Goal: Information Seeking & Learning: Learn about a topic

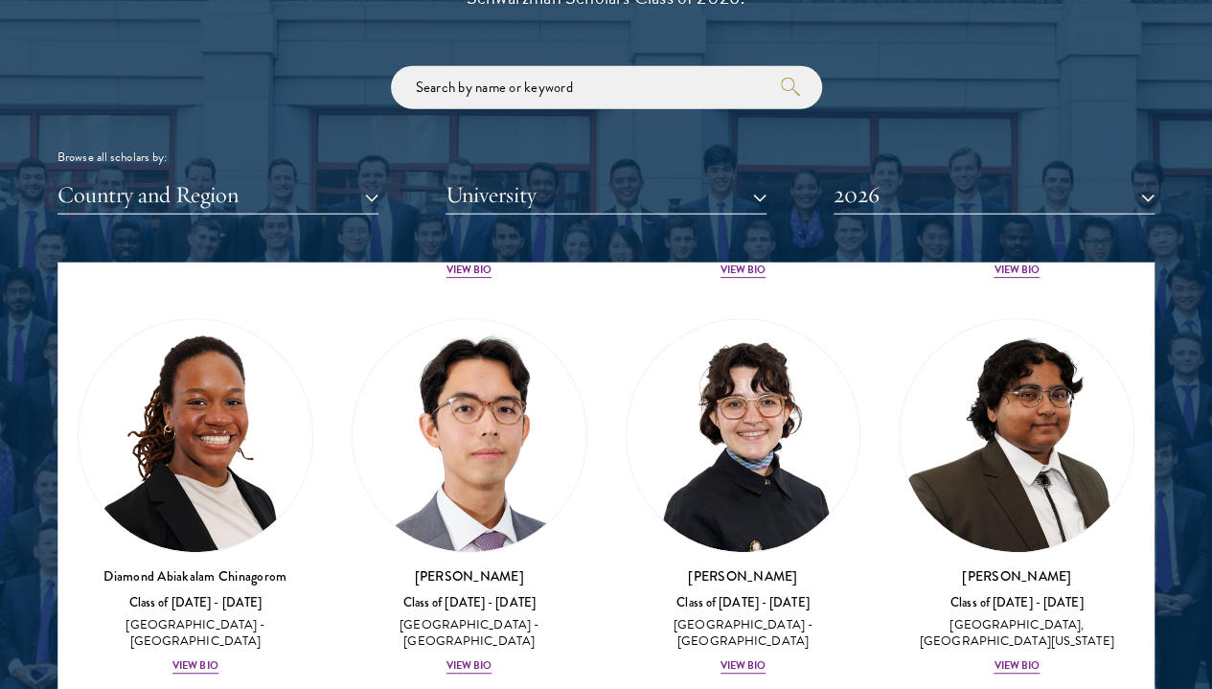
scroll to position [452, 0]
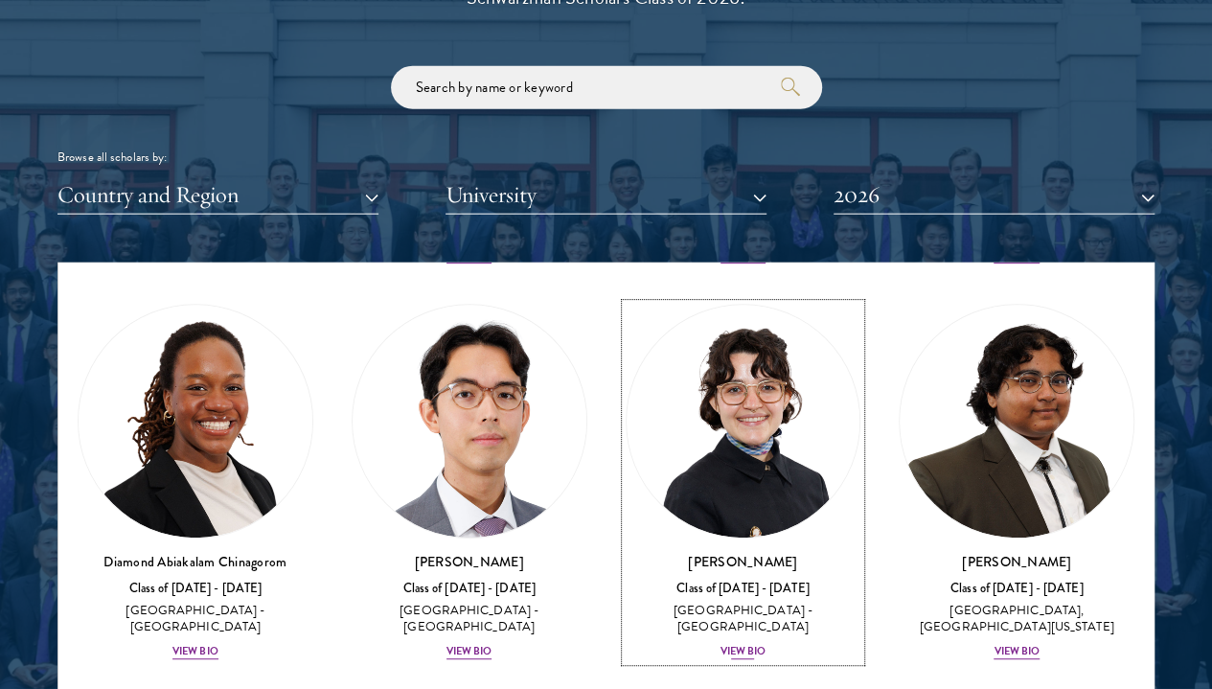
click at [720, 644] on div "View Bio" at bounding box center [743, 651] width 46 height 15
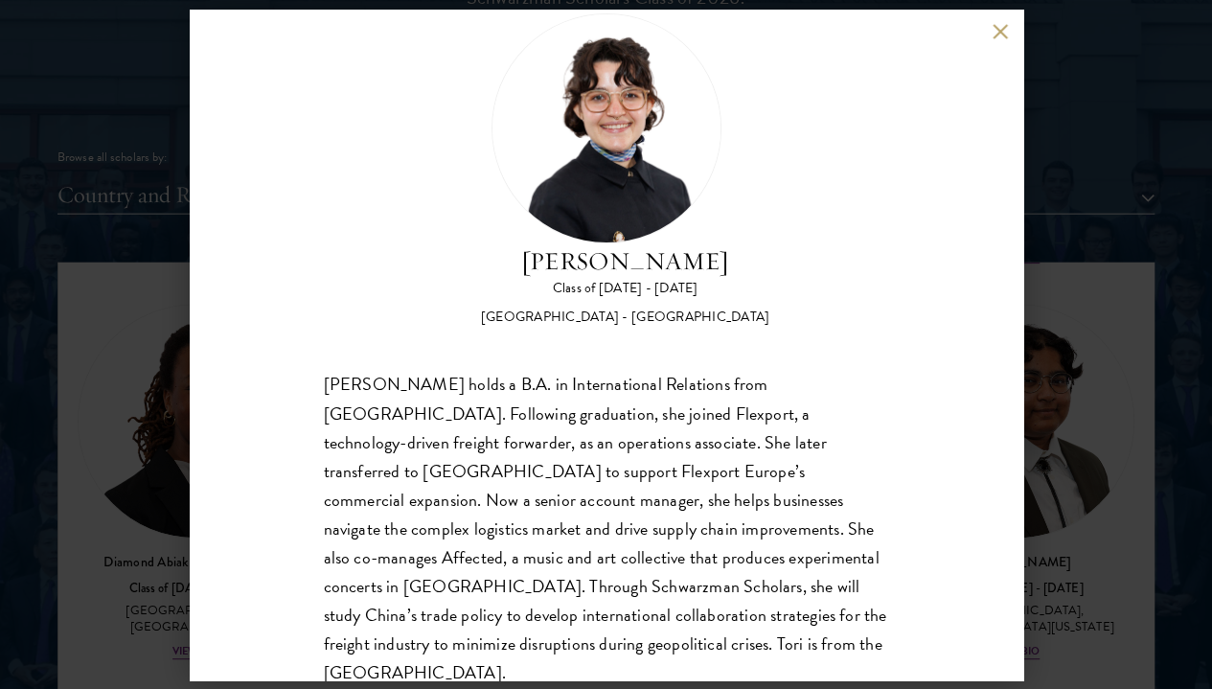
scroll to position [65, 0]
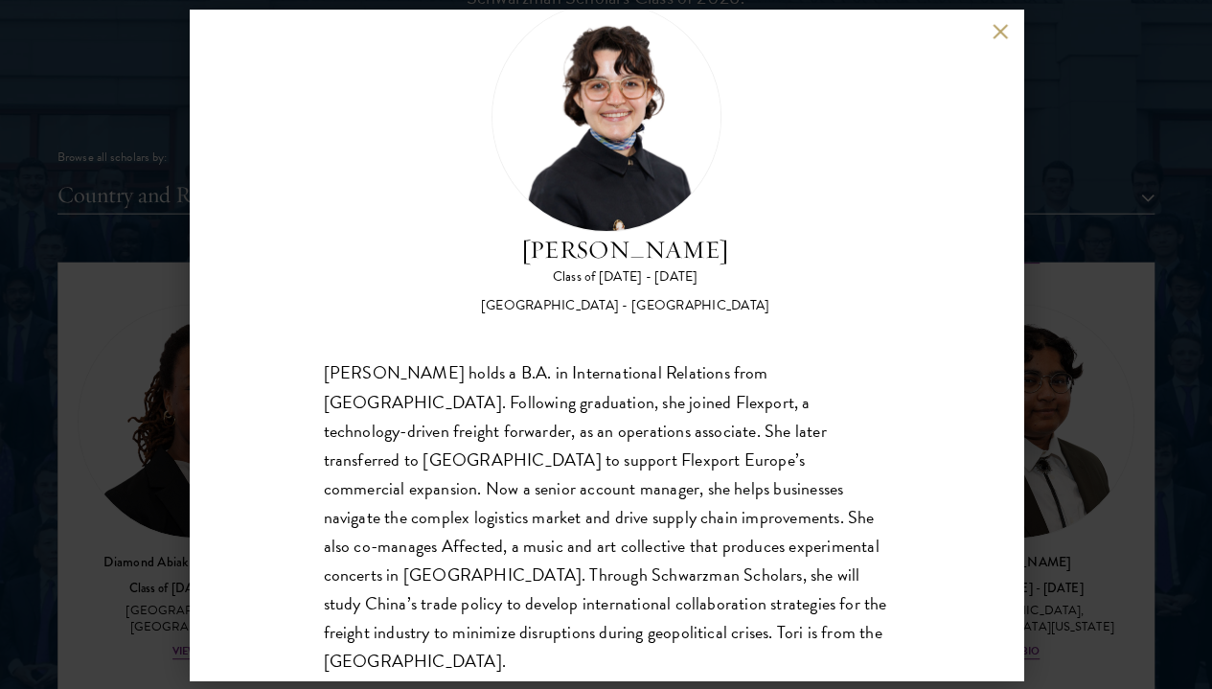
click at [999, 32] on button at bounding box center [1001, 32] width 16 height 16
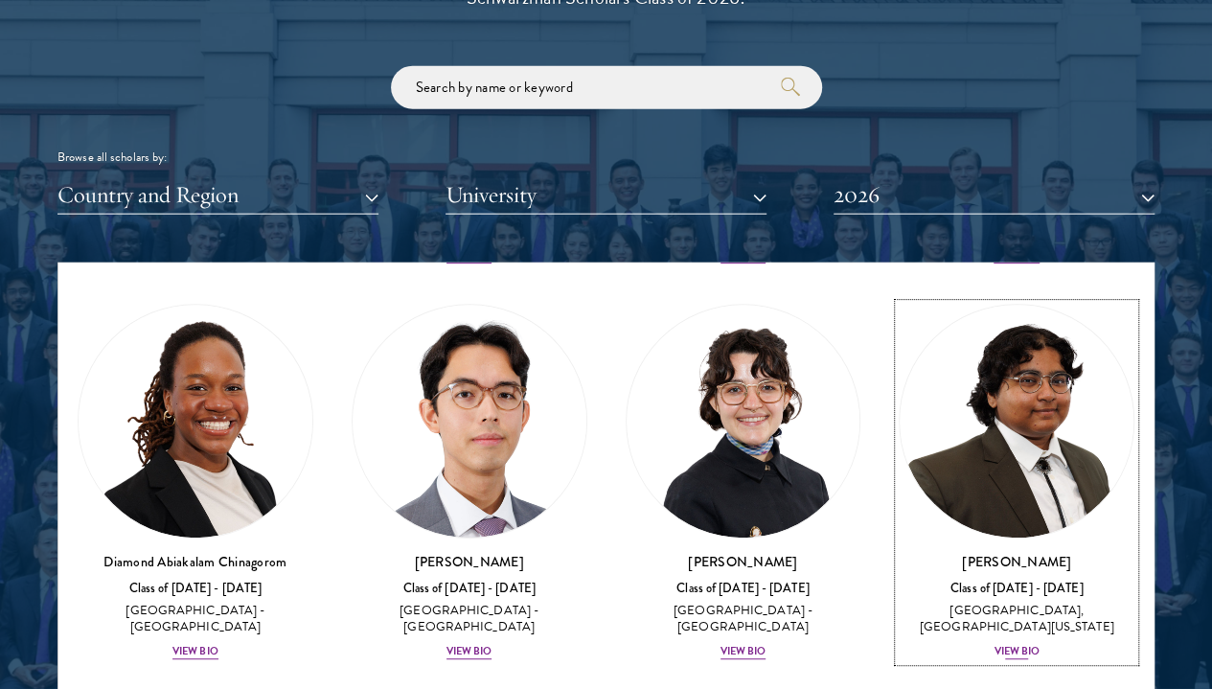
click at [994, 644] on div "View Bio" at bounding box center [1017, 651] width 46 height 15
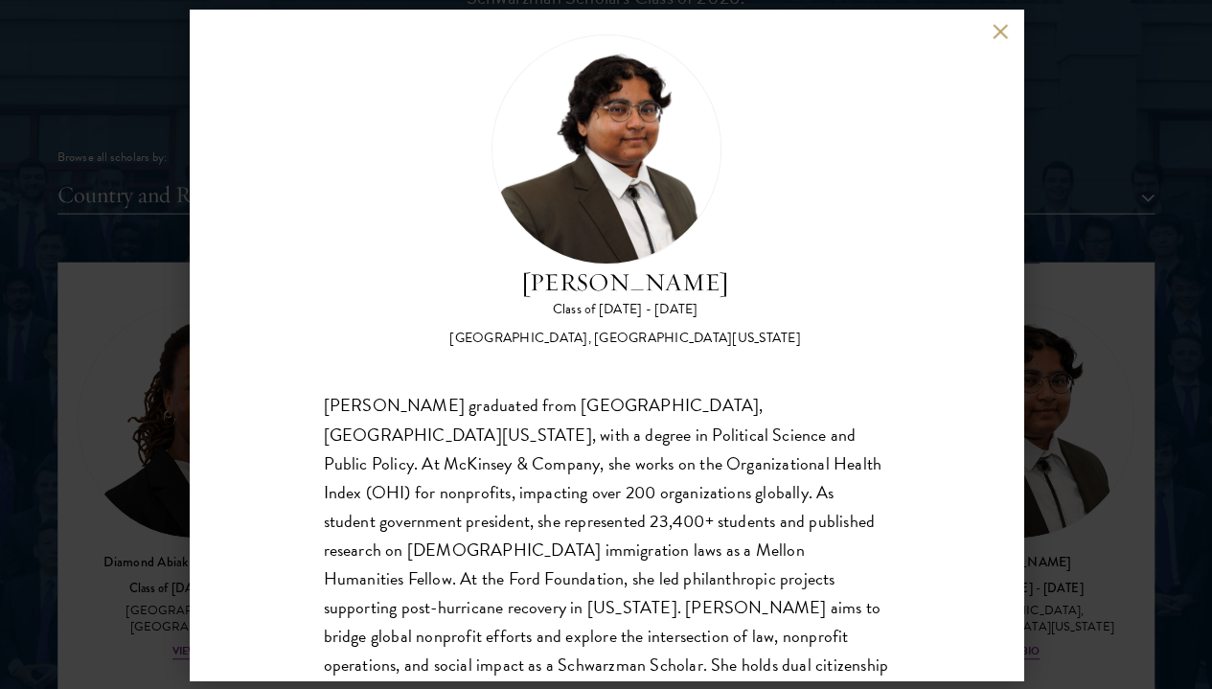
scroll to position [65, 0]
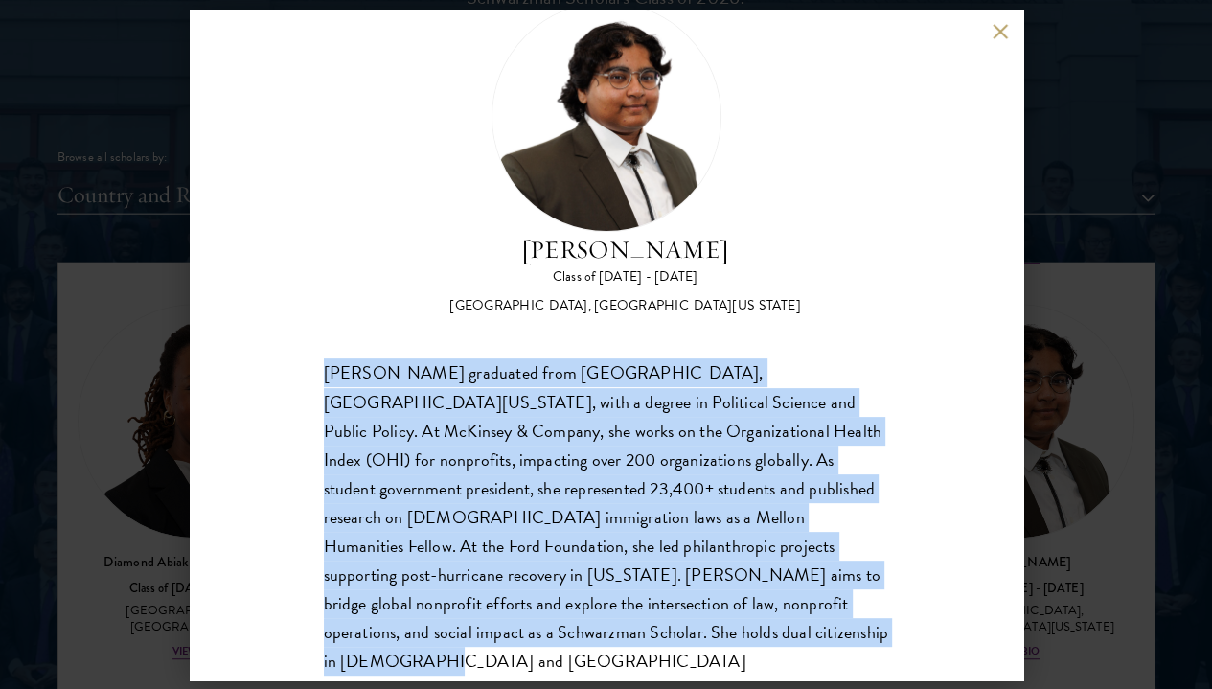
drag, startPoint x: 321, startPoint y: 282, endPoint x: 636, endPoint y: 663, distance: 494.7
click at [636, 663] on div "[PERSON_NAME] Class of [DATE] - [DATE] [GEOGRAPHIC_DATA] - [GEOGRAPHIC_DATA], […" at bounding box center [607, 345] width 834 height 671
click at [998, 33] on button at bounding box center [1001, 32] width 16 height 16
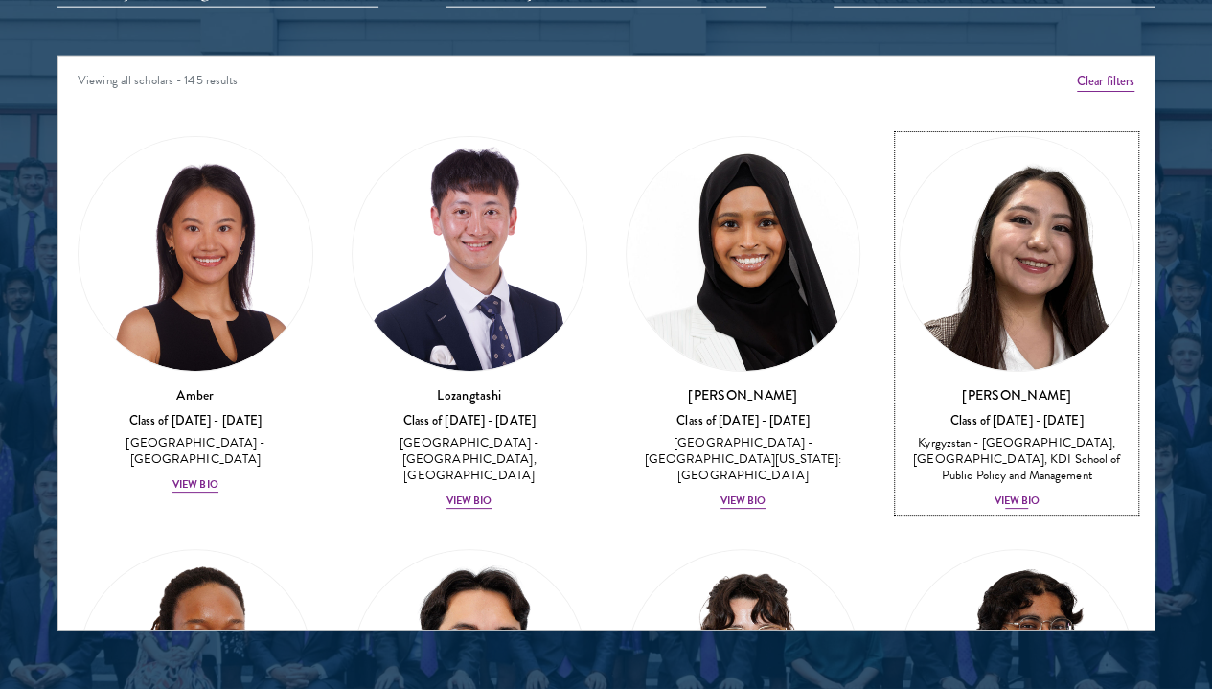
click at [994, 493] on div "View Bio" at bounding box center [1017, 500] width 46 height 15
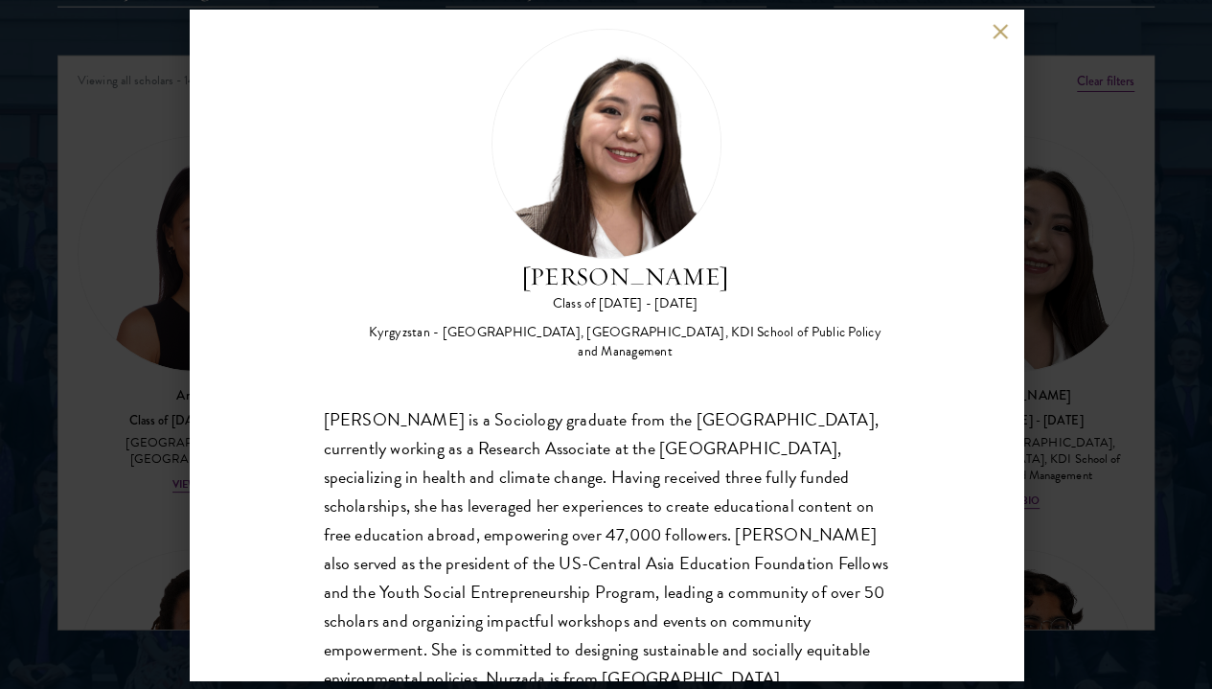
scroll to position [65, 0]
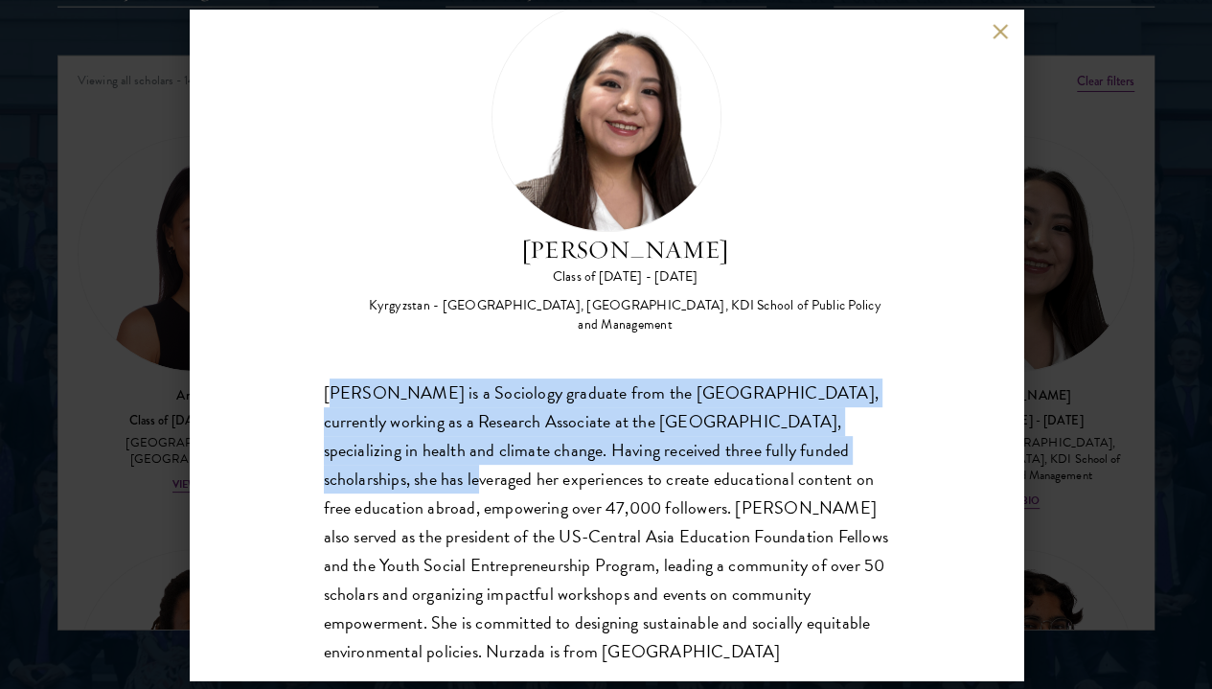
drag, startPoint x: 330, startPoint y: 283, endPoint x: 483, endPoint y: 378, distance: 180.8
click at [483, 378] on div "[PERSON_NAME] is a Sociology graduate from the [GEOGRAPHIC_DATA], currently wor…" at bounding box center [606, 521] width 565 height 287
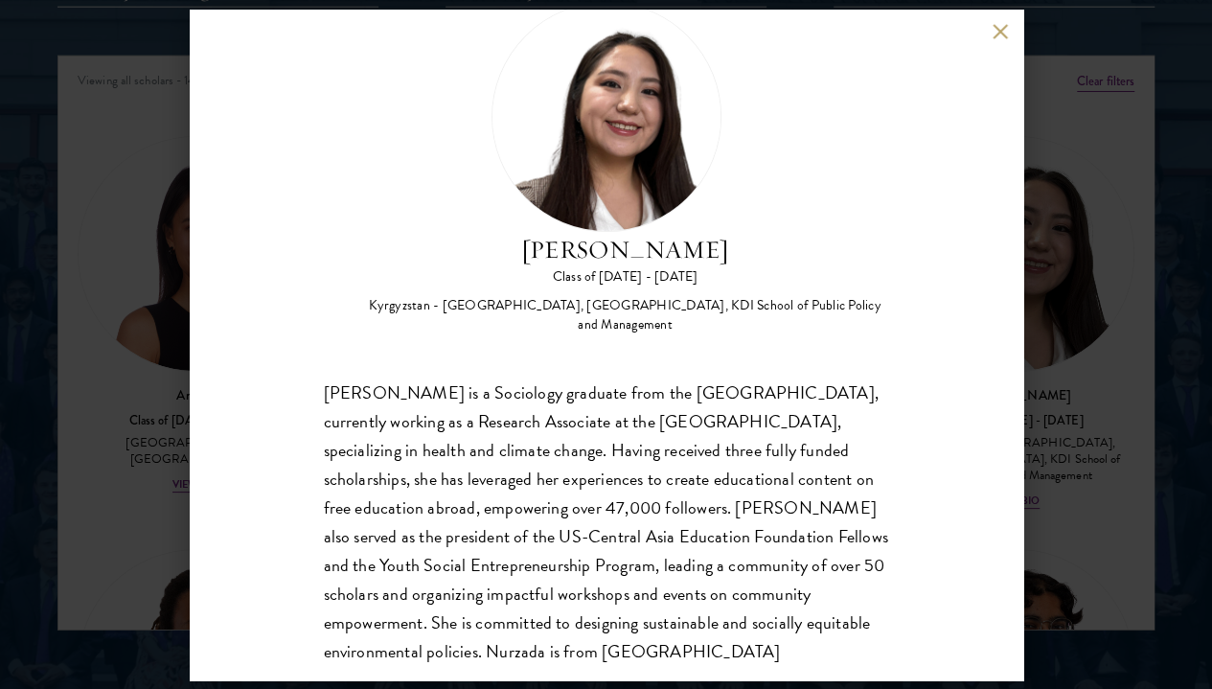
click at [312, 287] on div "Nurzada Abdivalieva Class of [DATE] - [DATE] [GEOGRAPHIC_DATA] - [GEOGRAPHIC_DA…" at bounding box center [607, 345] width 834 height 671
drag, startPoint x: 326, startPoint y: 286, endPoint x: 580, endPoint y: 610, distance: 411.5
click at [580, 610] on div "[PERSON_NAME] is a Sociology graduate from the [GEOGRAPHIC_DATA], currently wor…" at bounding box center [606, 521] width 565 height 287
copy div "[PERSON_NAME] is a Sociology graduate from the [GEOGRAPHIC_DATA], currently wor…"
click at [1003, 34] on button at bounding box center [1001, 32] width 16 height 16
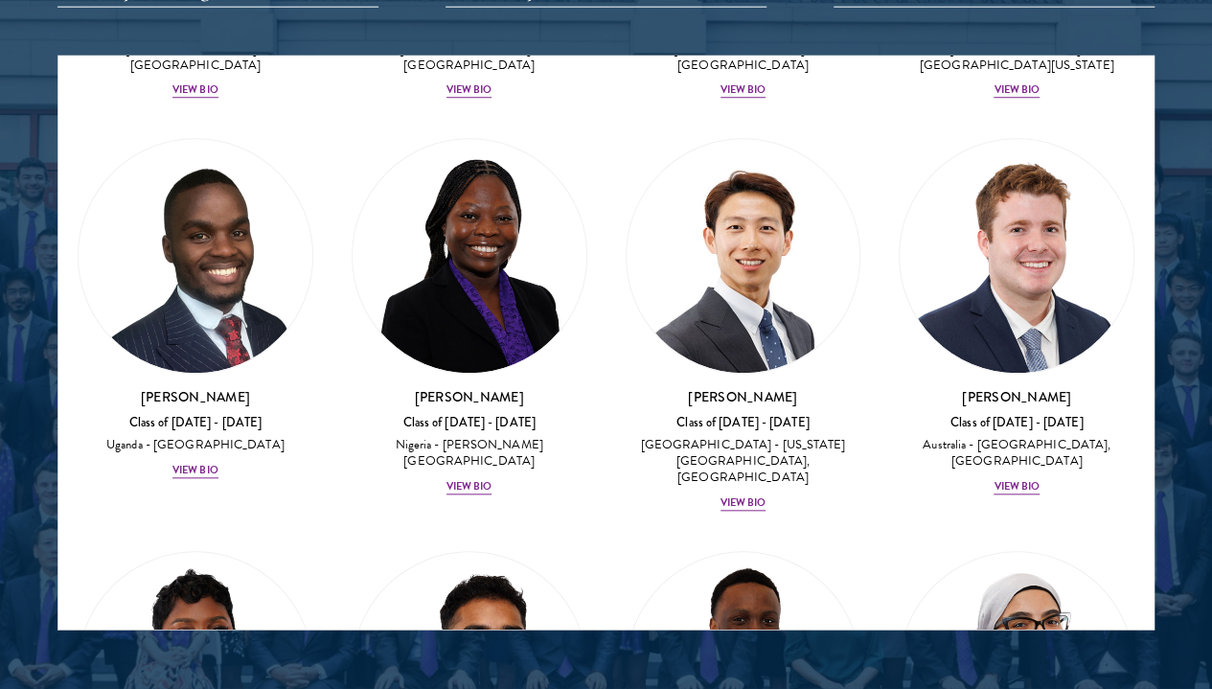
scroll to position [831, 0]
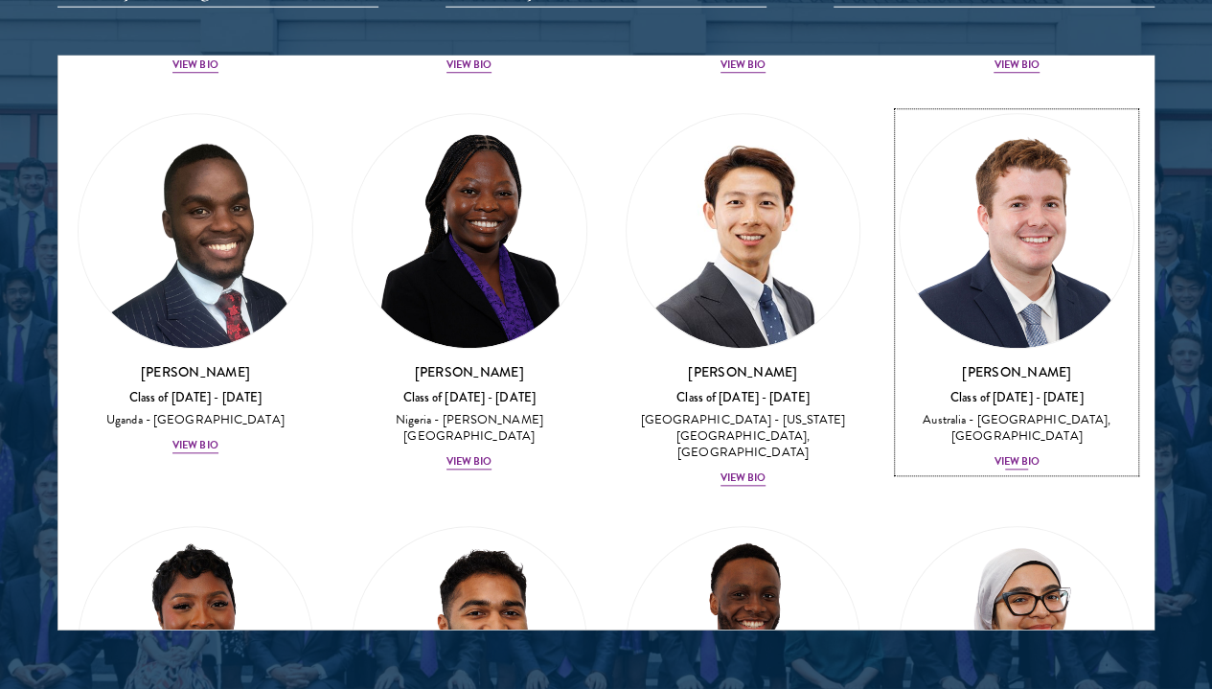
click at [994, 455] on div "View Bio" at bounding box center [1017, 462] width 46 height 15
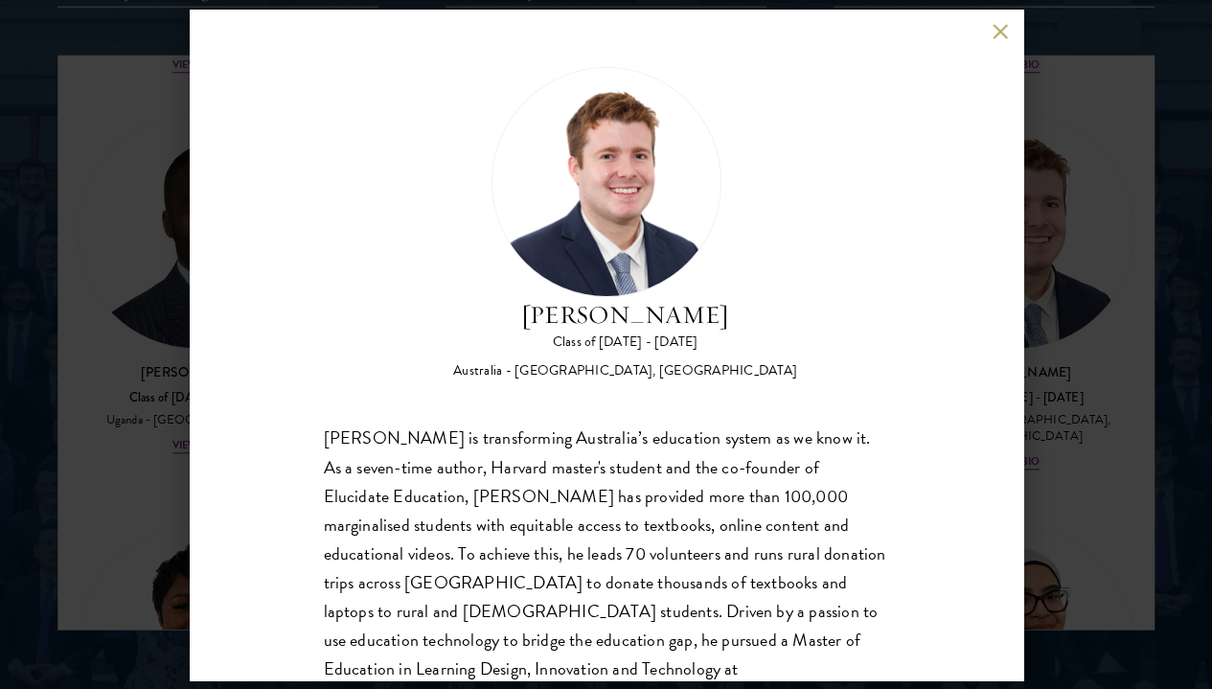
click at [996, 26] on button at bounding box center [1001, 32] width 16 height 16
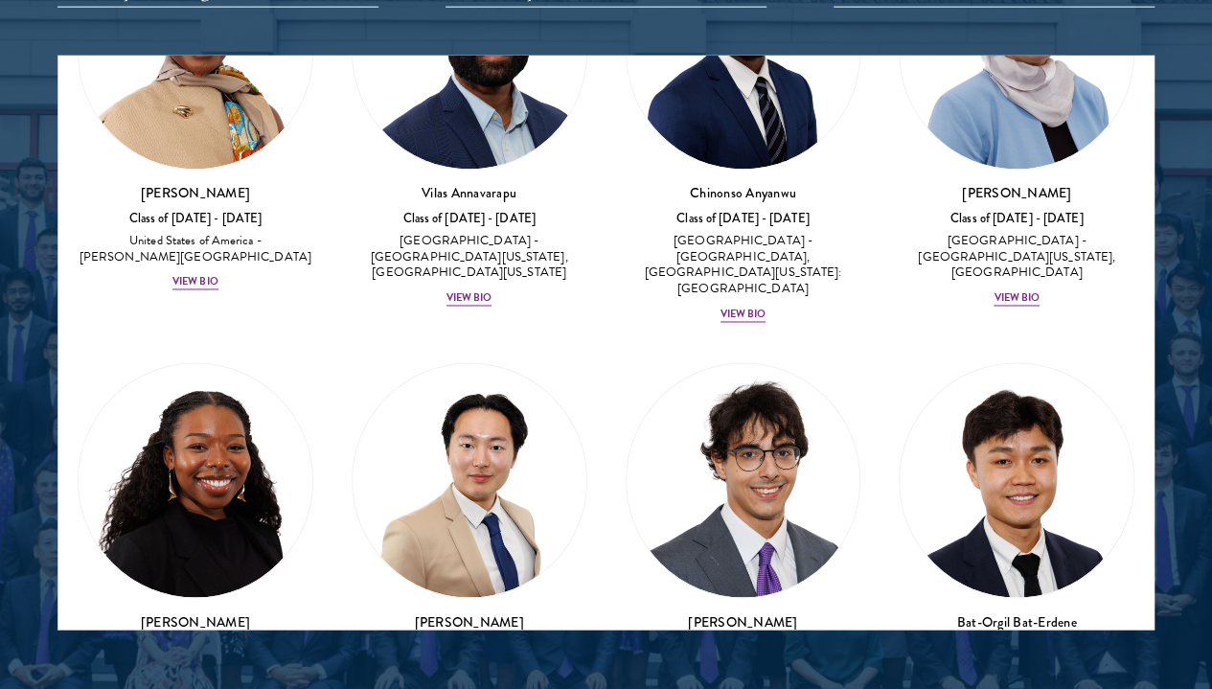
scroll to position [1496, 0]
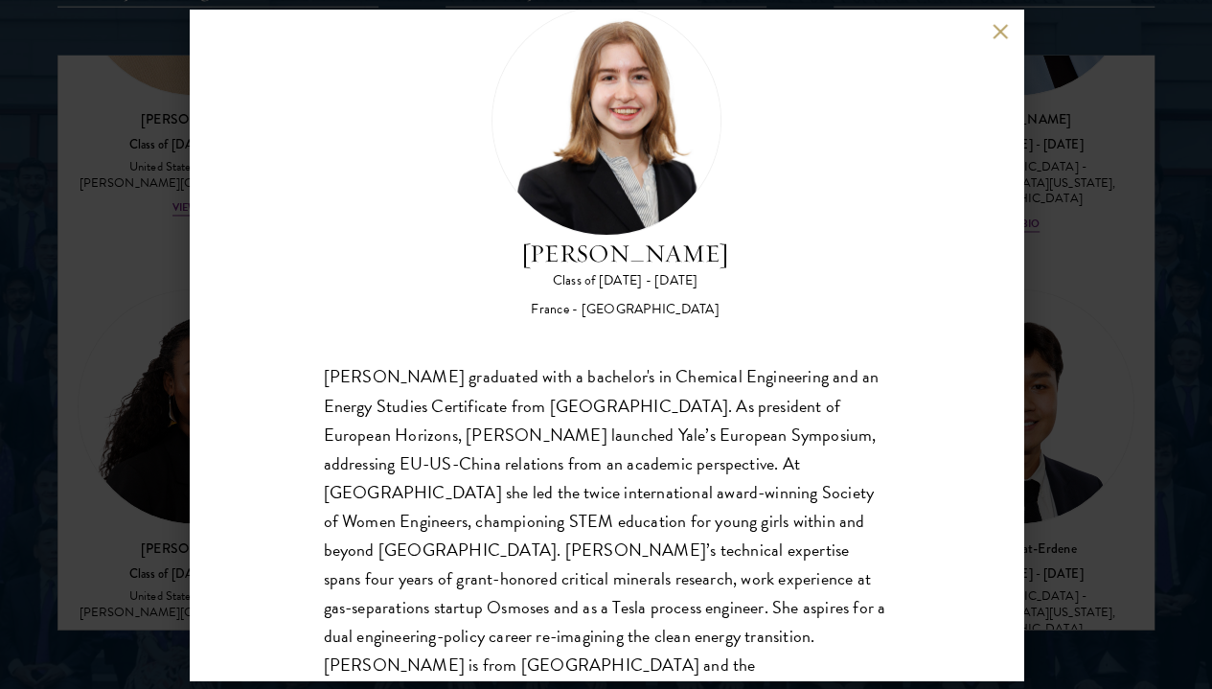
scroll to position [65, 0]
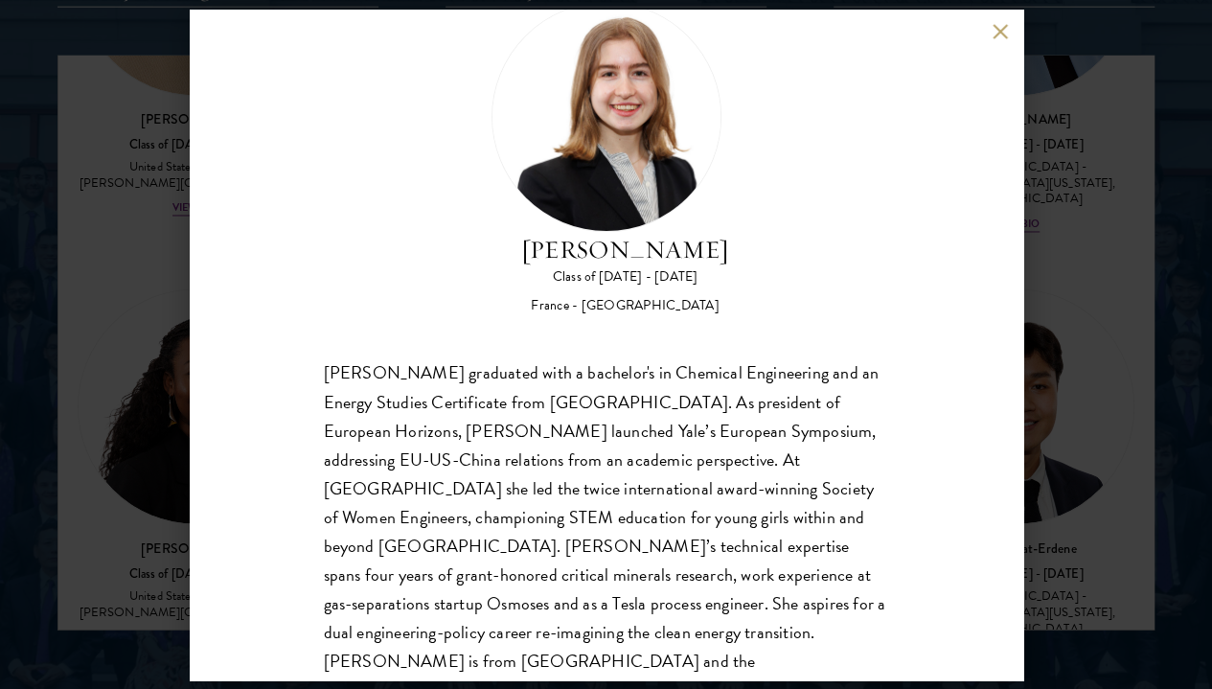
click at [1001, 32] on button at bounding box center [1001, 32] width 16 height 16
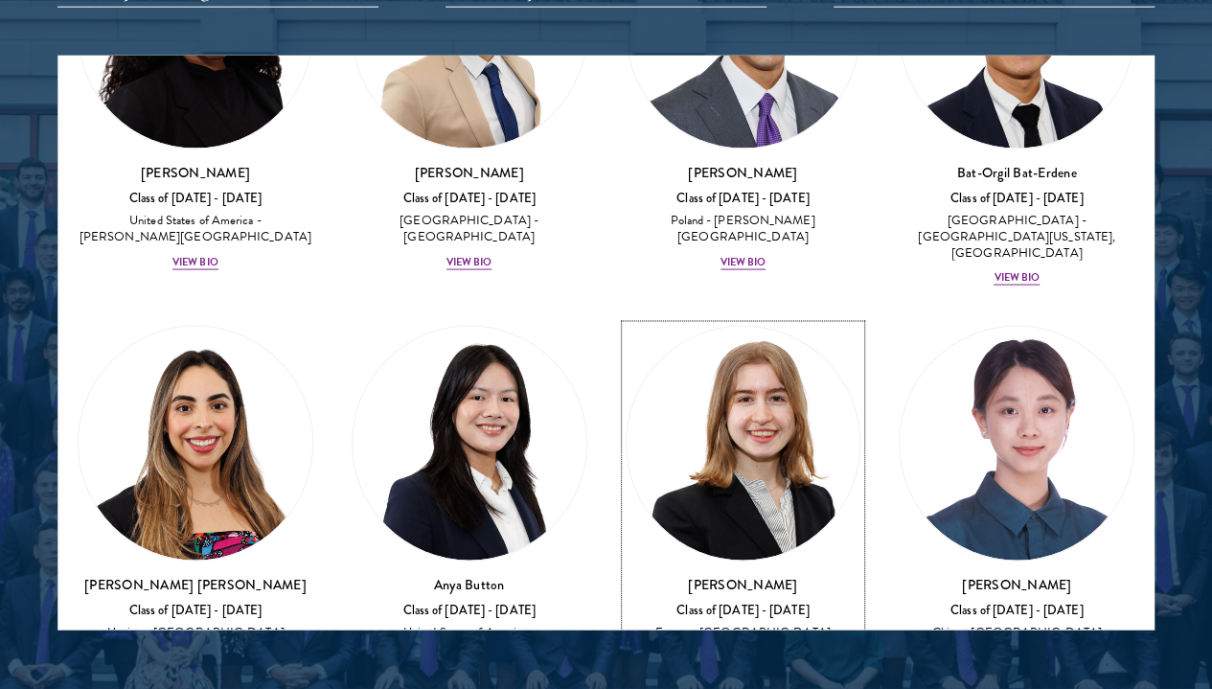
scroll to position [1860, 0]
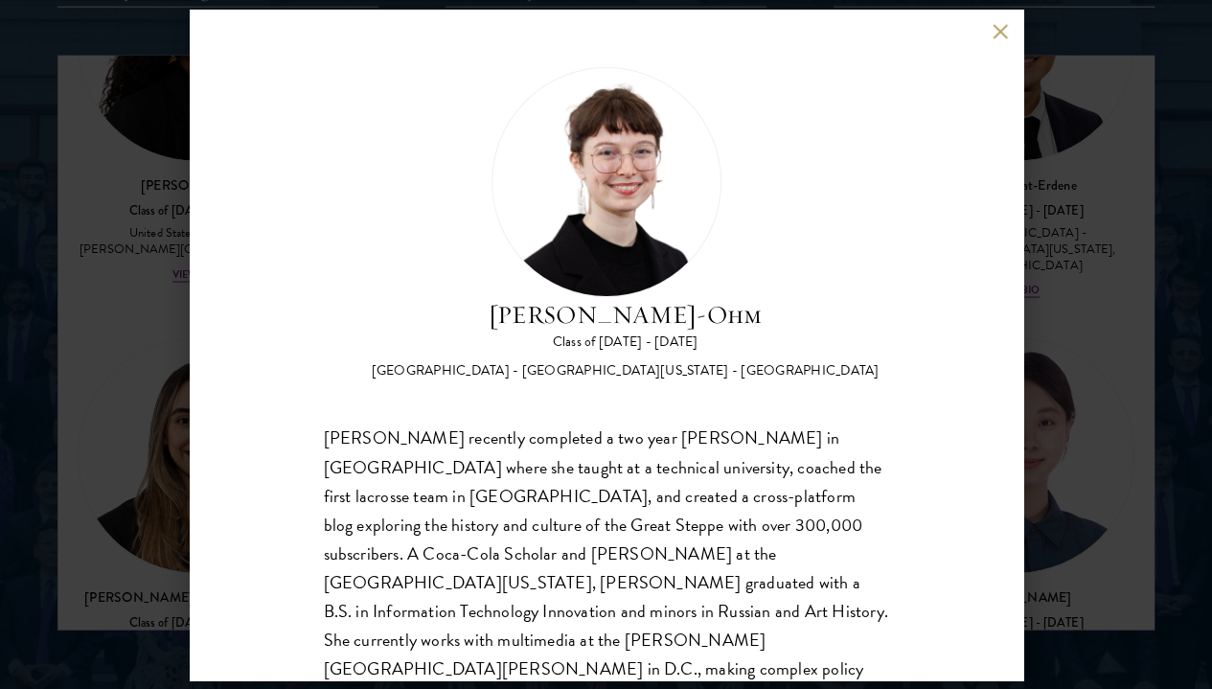
click at [830, 423] on div "[PERSON_NAME] recently completed a two year [PERSON_NAME] in [GEOGRAPHIC_DATA] …" at bounding box center [606, 581] width 565 height 317
click at [736, 423] on div "[PERSON_NAME] recently completed a two year [PERSON_NAME] in [GEOGRAPHIC_DATA] …" at bounding box center [606, 581] width 565 height 317
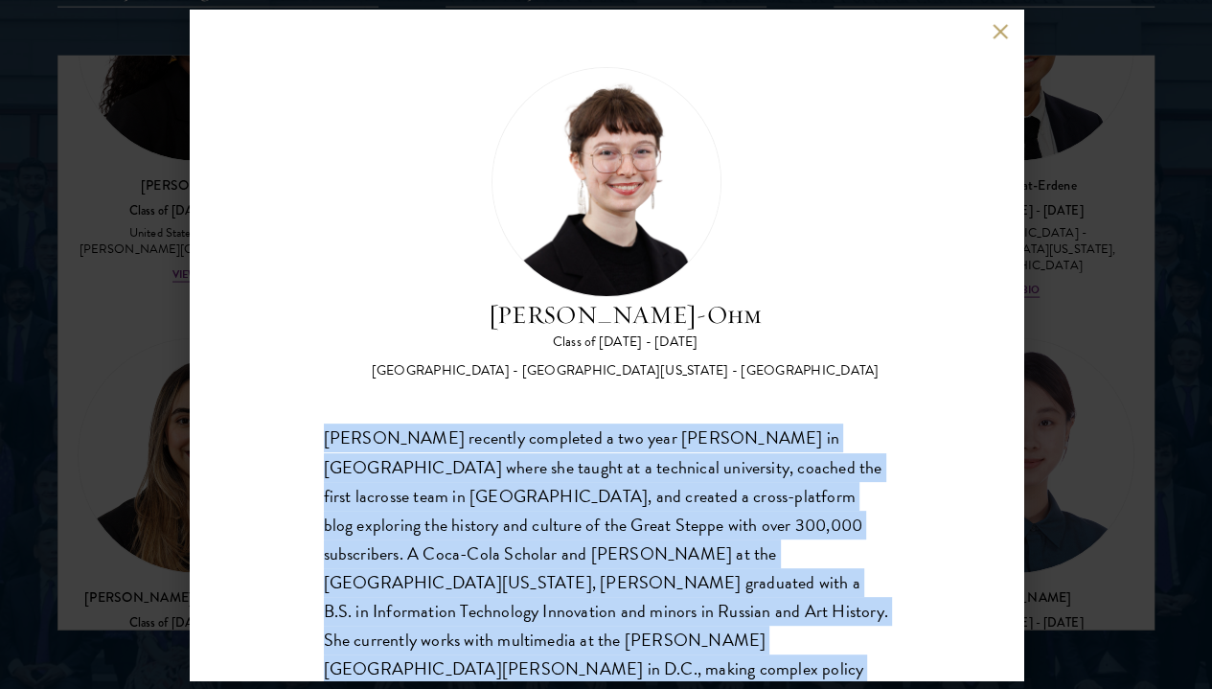
drag, startPoint x: 446, startPoint y: 637, endPoint x: 293, endPoint y: 310, distance: 360.5
click at [293, 310] on div "[PERSON_NAME]-Ohm Class of [DATE] - [DATE] [GEOGRAPHIC_DATA] - [GEOGRAPHIC_DATA…" at bounding box center [607, 345] width 834 height 671
copy div "[PERSON_NAME] recently completed a two year [PERSON_NAME] in [GEOGRAPHIC_DATA] …"
click at [687, 630] on div "[PERSON_NAME] recently completed a two year [PERSON_NAME] in [GEOGRAPHIC_DATA] …" at bounding box center [606, 581] width 565 height 317
click at [993, 28] on button at bounding box center [1001, 32] width 16 height 16
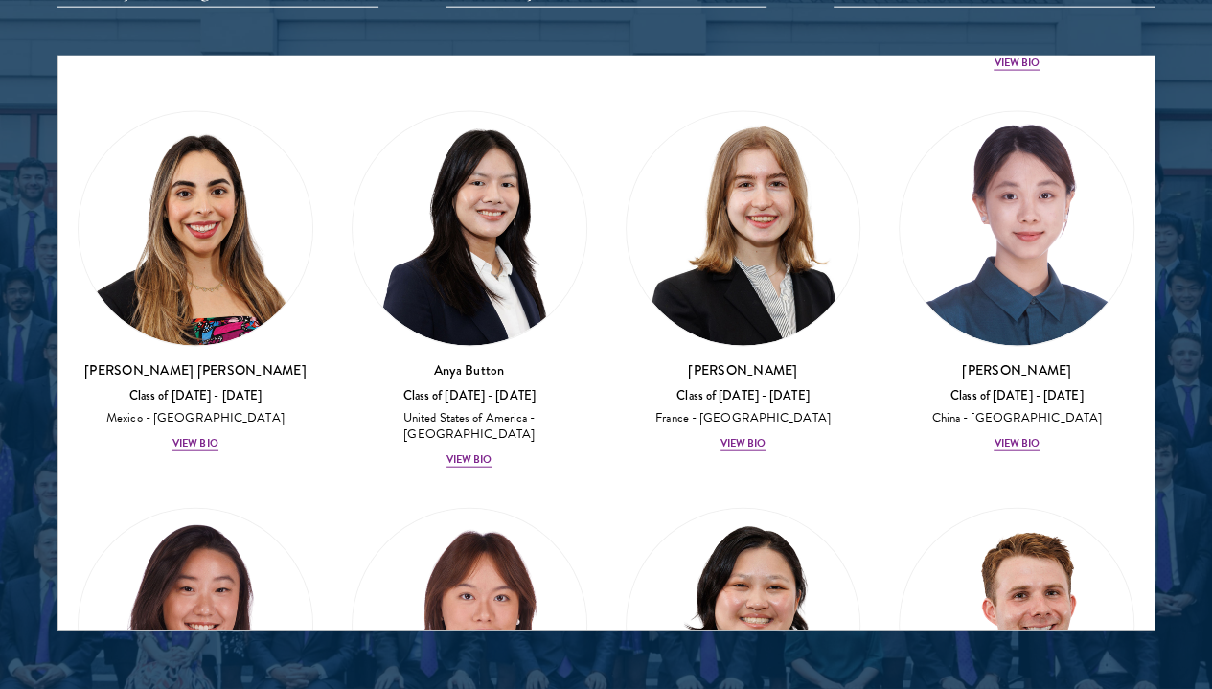
scroll to position [2112, 0]
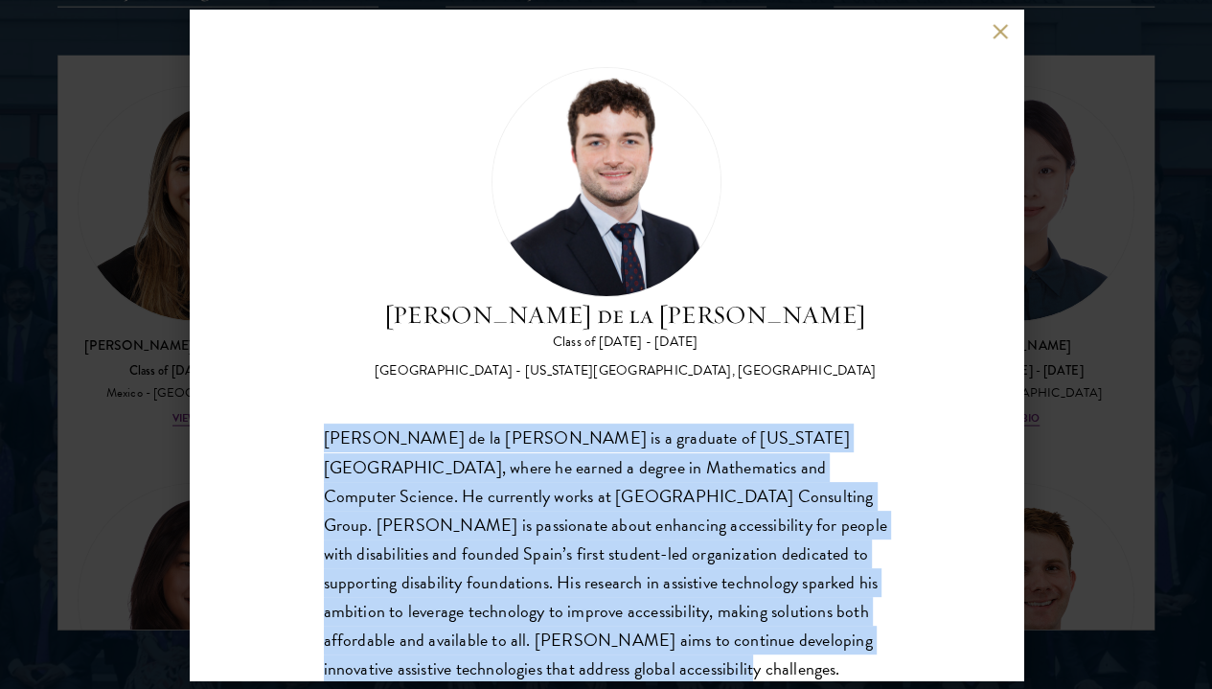
drag, startPoint x: 735, startPoint y: 624, endPoint x: 222, endPoint y: 363, distance: 575.0
click at [222, 363] on div "[PERSON_NAME] de la [PERSON_NAME] Class of [DATE] - [DATE] [GEOGRAPHIC_DATA] - …" at bounding box center [607, 345] width 834 height 671
copy span "[PERSON_NAME] de la [PERSON_NAME] is a graduate of [US_STATE][GEOGRAPHIC_DATA],…"
click at [997, 29] on button at bounding box center [1001, 32] width 16 height 16
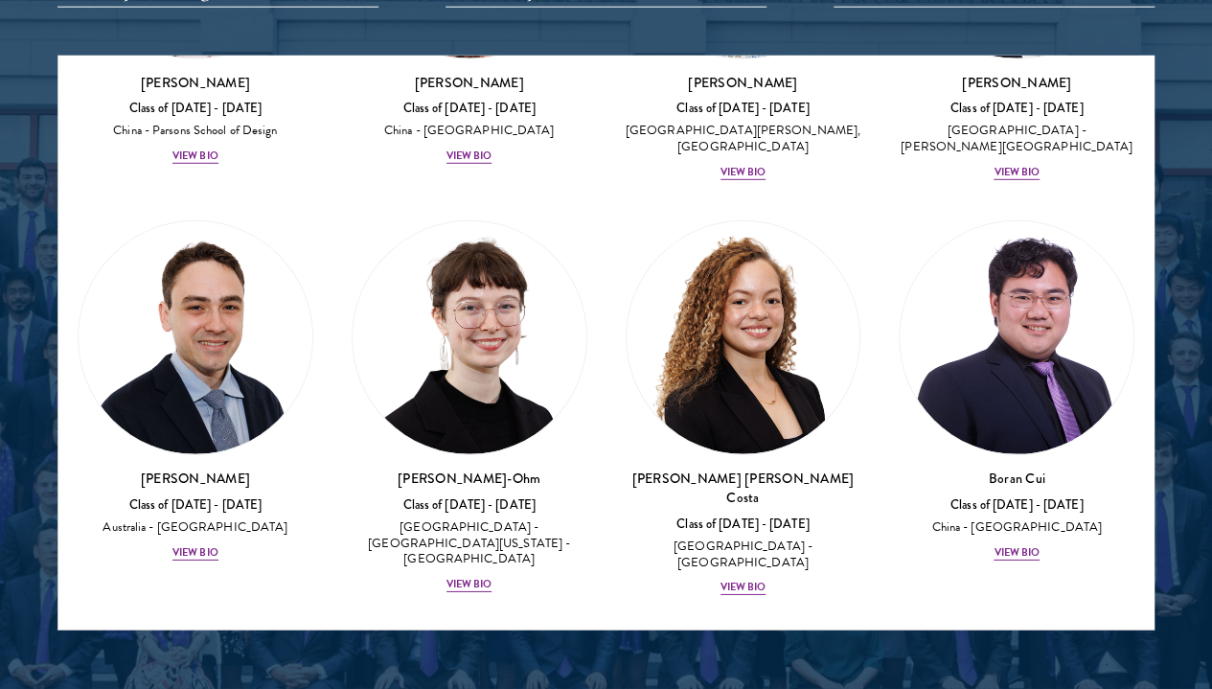
scroll to position [2844, 0]
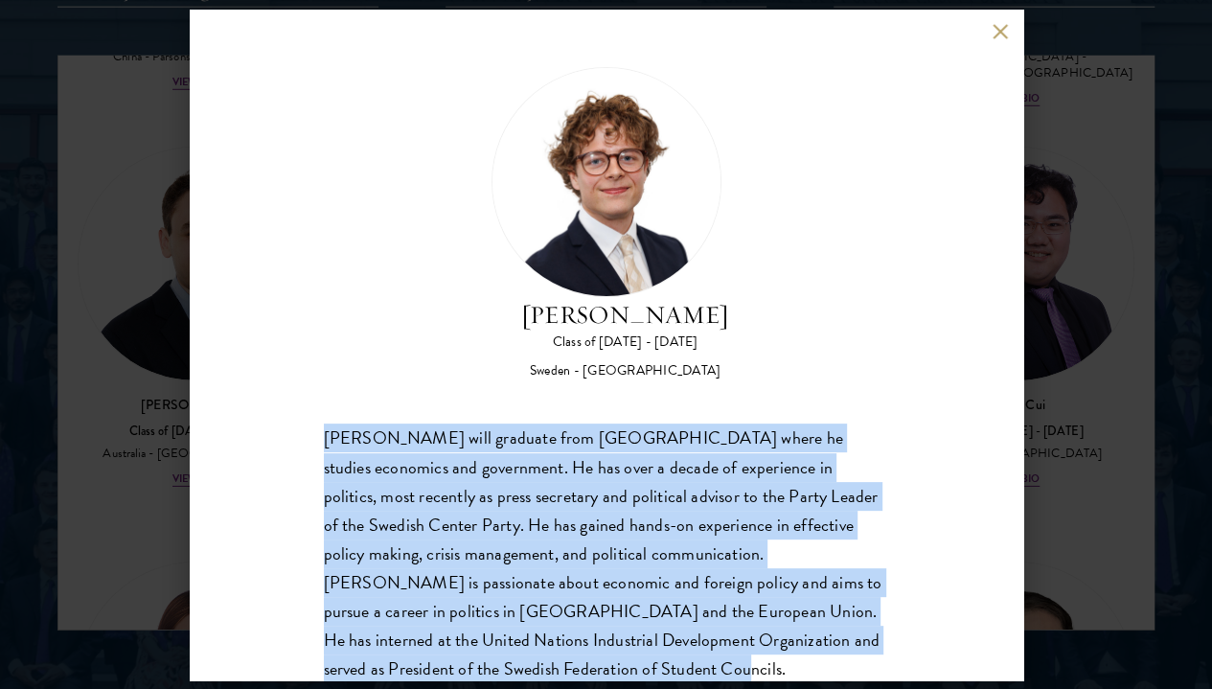
drag, startPoint x: 832, startPoint y: 608, endPoint x: 299, endPoint y: 371, distance: 583.3
click at [299, 371] on div "[PERSON_NAME] Class of [DATE] - [DATE] [GEOGRAPHIC_DATA] - [GEOGRAPHIC_DATA] [P…" at bounding box center [607, 345] width 834 height 671
copy div "[PERSON_NAME] will graduate from [GEOGRAPHIC_DATA] where he studies economics a…"
click at [993, 28] on button at bounding box center [1001, 32] width 16 height 16
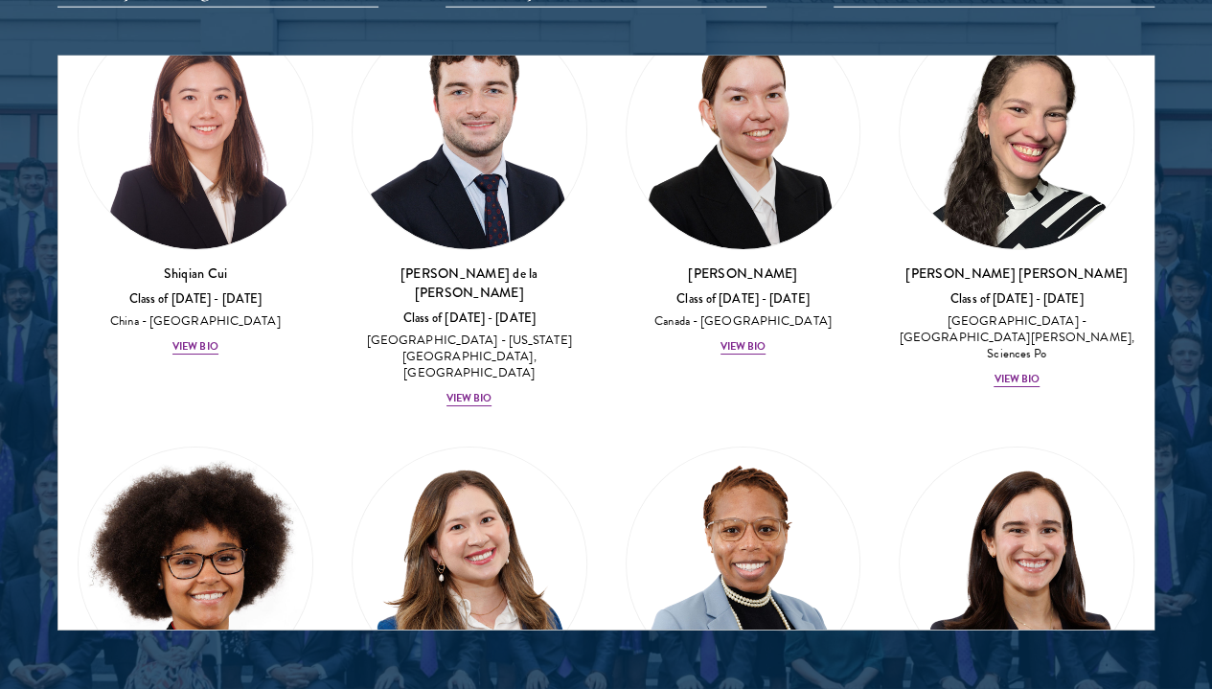
scroll to position [3305, 0]
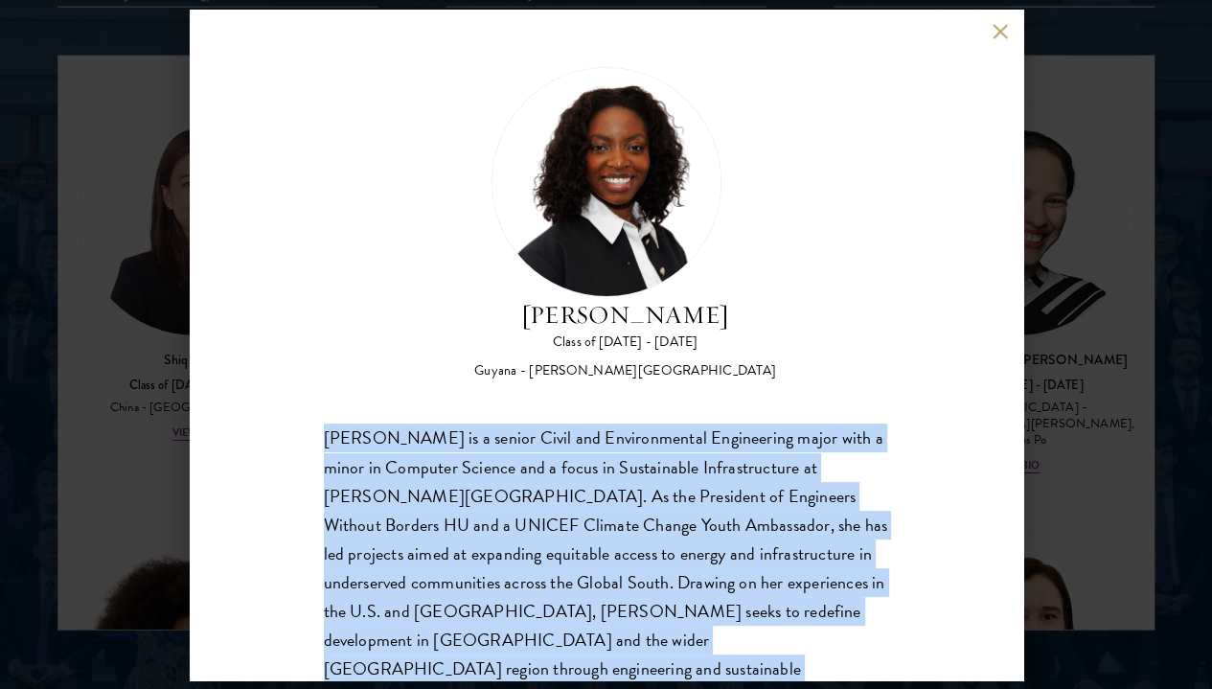
drag, startPoint x: 688, startPoint y: 604, endPoint x: 305, endPoint y: 363, distance: 452.4
click at [305, 363] on div "[PERSON_NAME] Class of [DATE] - [DATE] [GEOGRAPHIC_DATA] - [PERSON_NAME][GEOGRA…" at bounding box center [607, 345] width 834 height 671
copy div "[PERSON_NAME] is a senior Civil and Environmental Engineering major with a mino…"
